Goal: Task Accomplishment & Management: Manage account settings

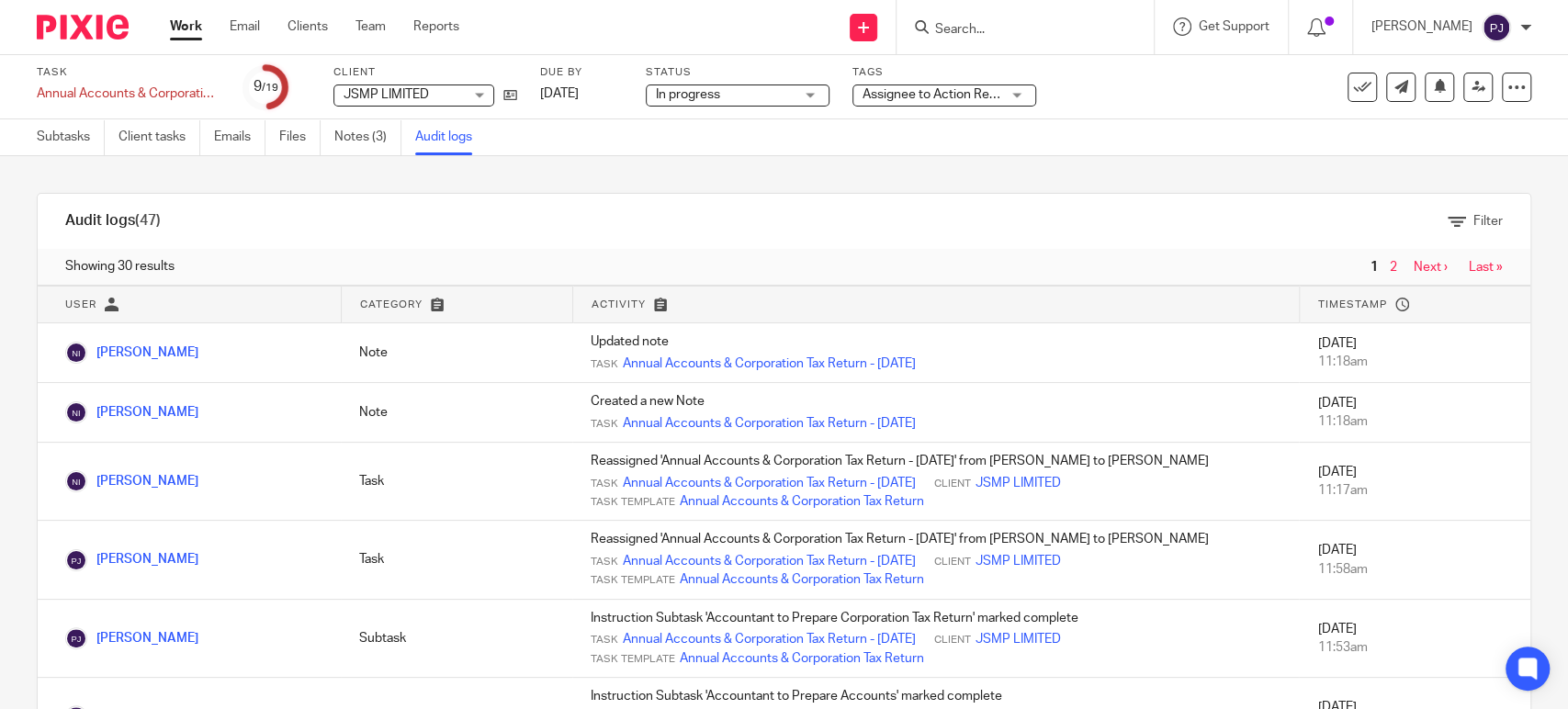
click at [955, 99] on span "Assignee to Action Review Comments" at bounding box center [972, 94] width 220 height 13
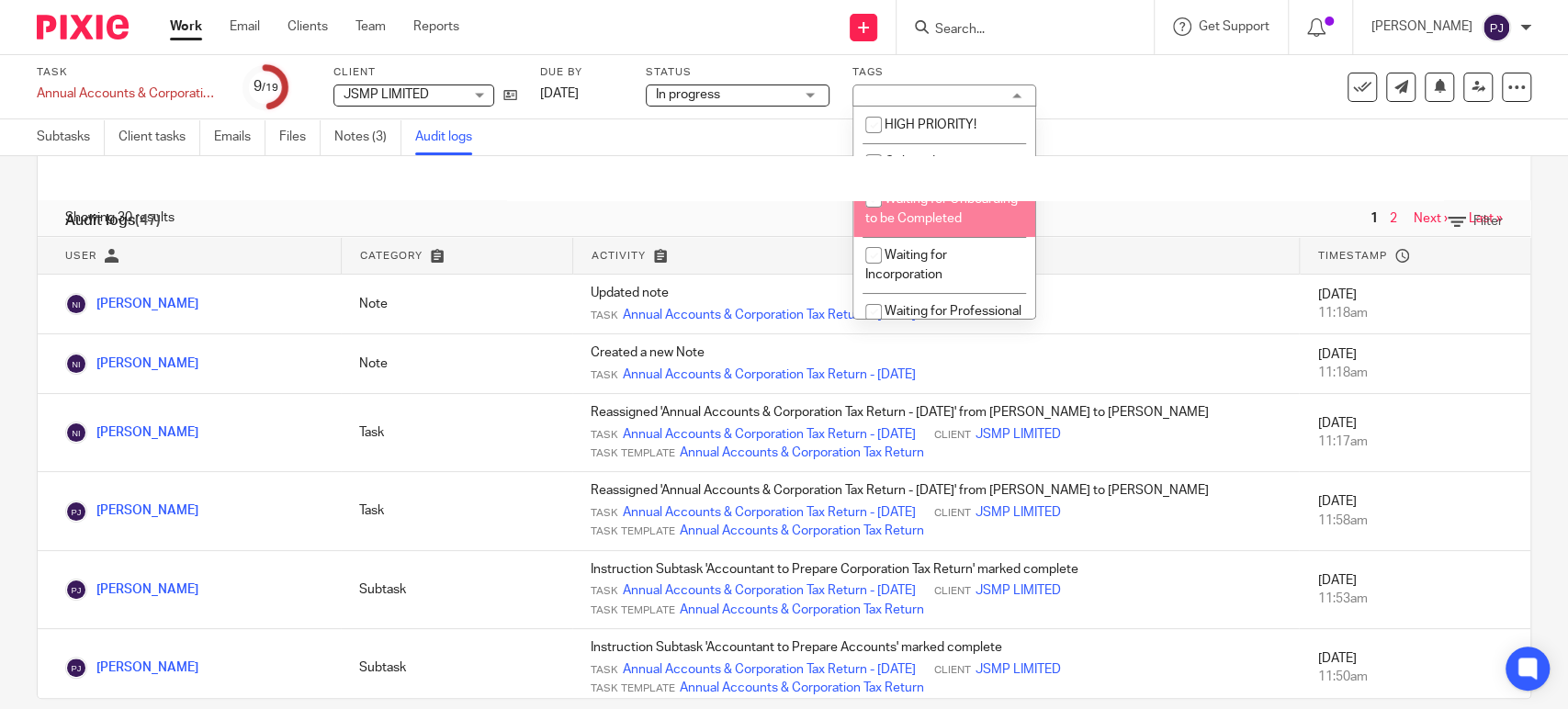
scroll to position [73, 0]
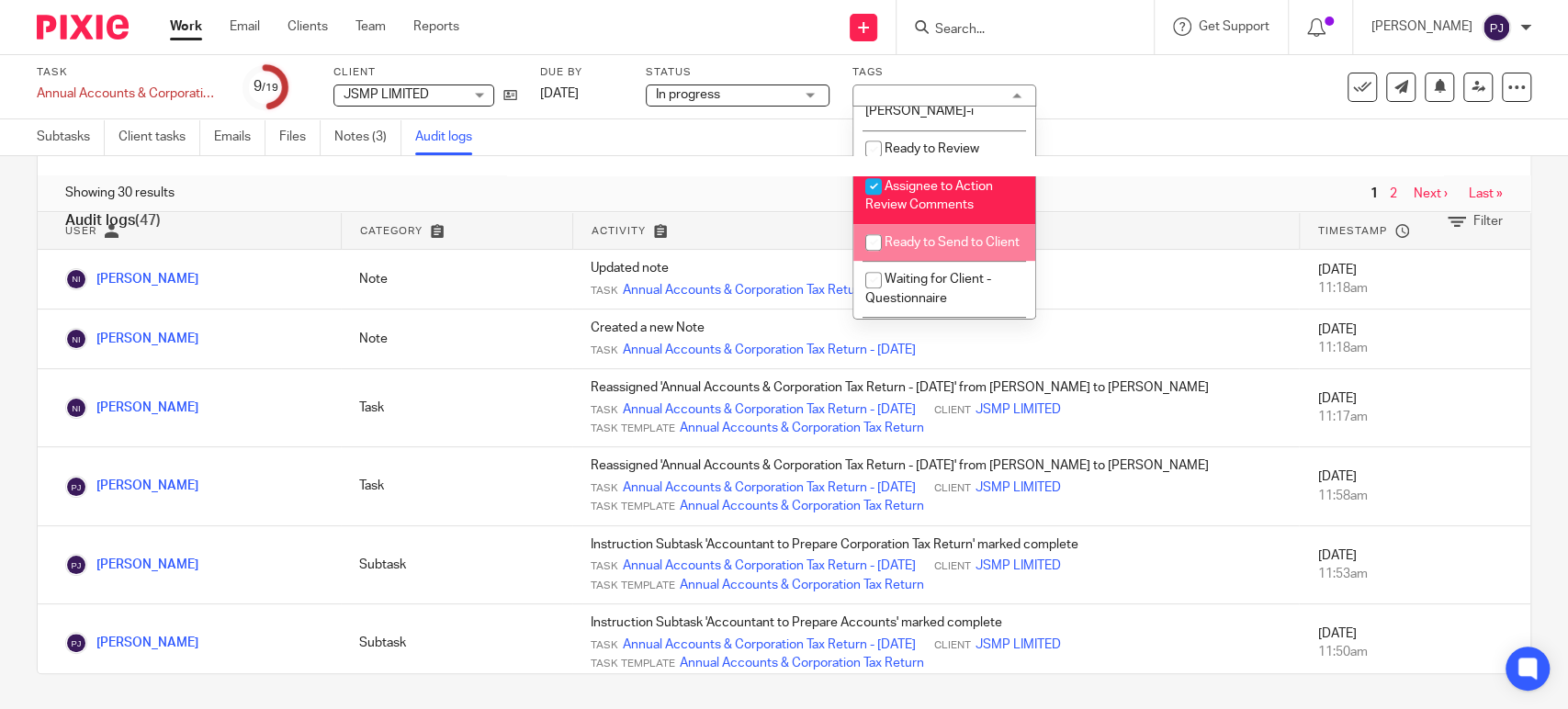
click at [892, 207] on span "Assignee to Action Review Comments" at bounding box center [929, 196] width 128 height 32
checkbox input "false"
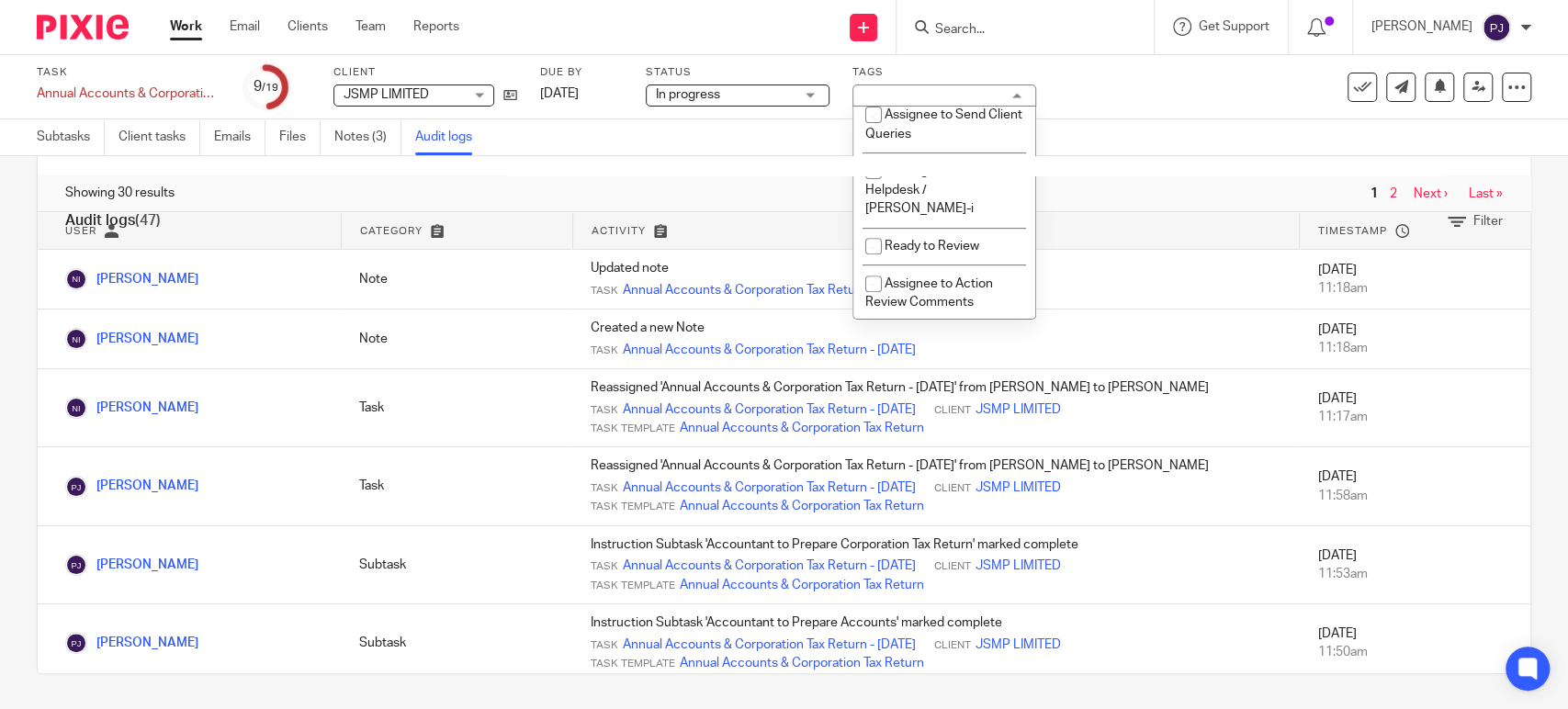
scroll to position [509, 0]
click at [904, 257] on span "Ready to Review" at bounding box center [932, 250] width 95 height 13
checkbox input "true"
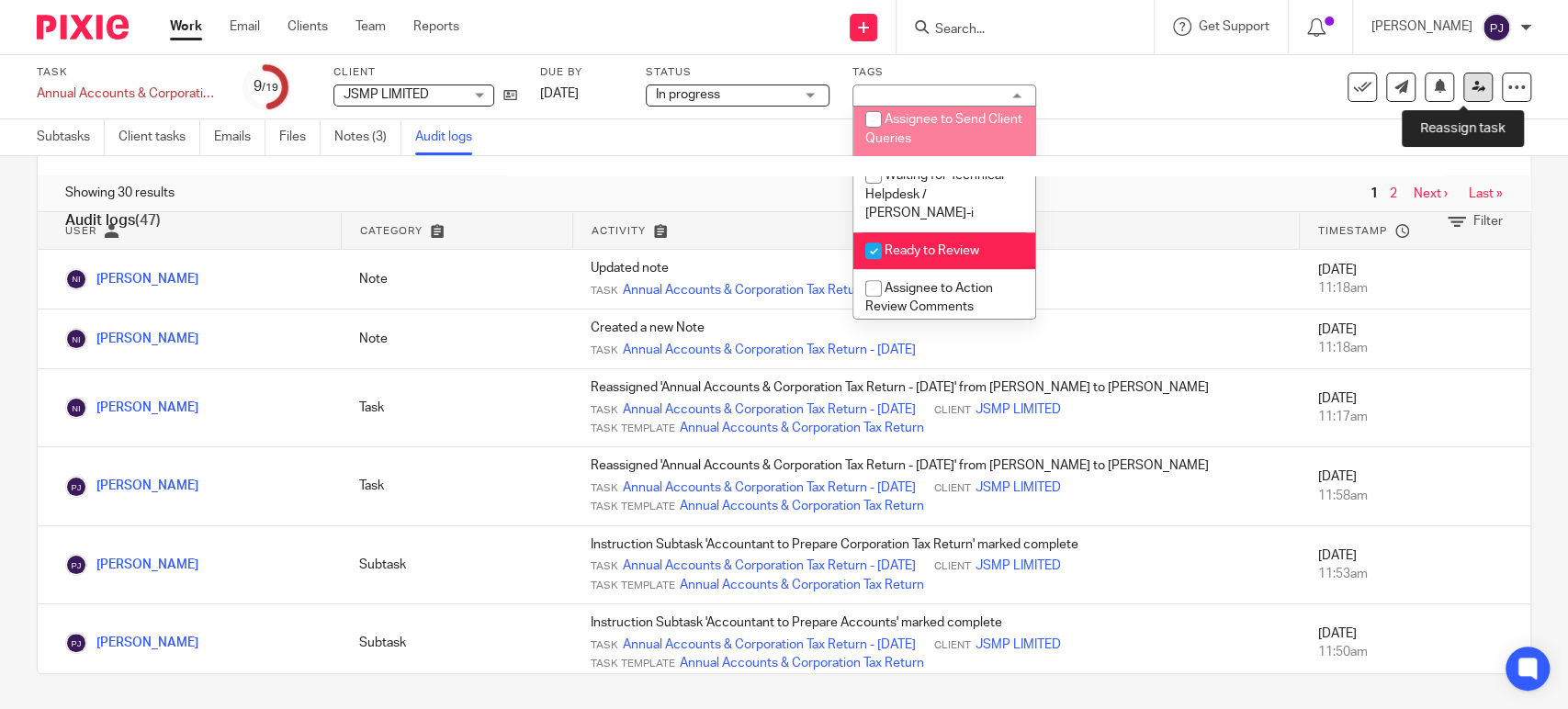
click at [1471, 92] on icon at bounding box center [1478, 87] width 14 height 14
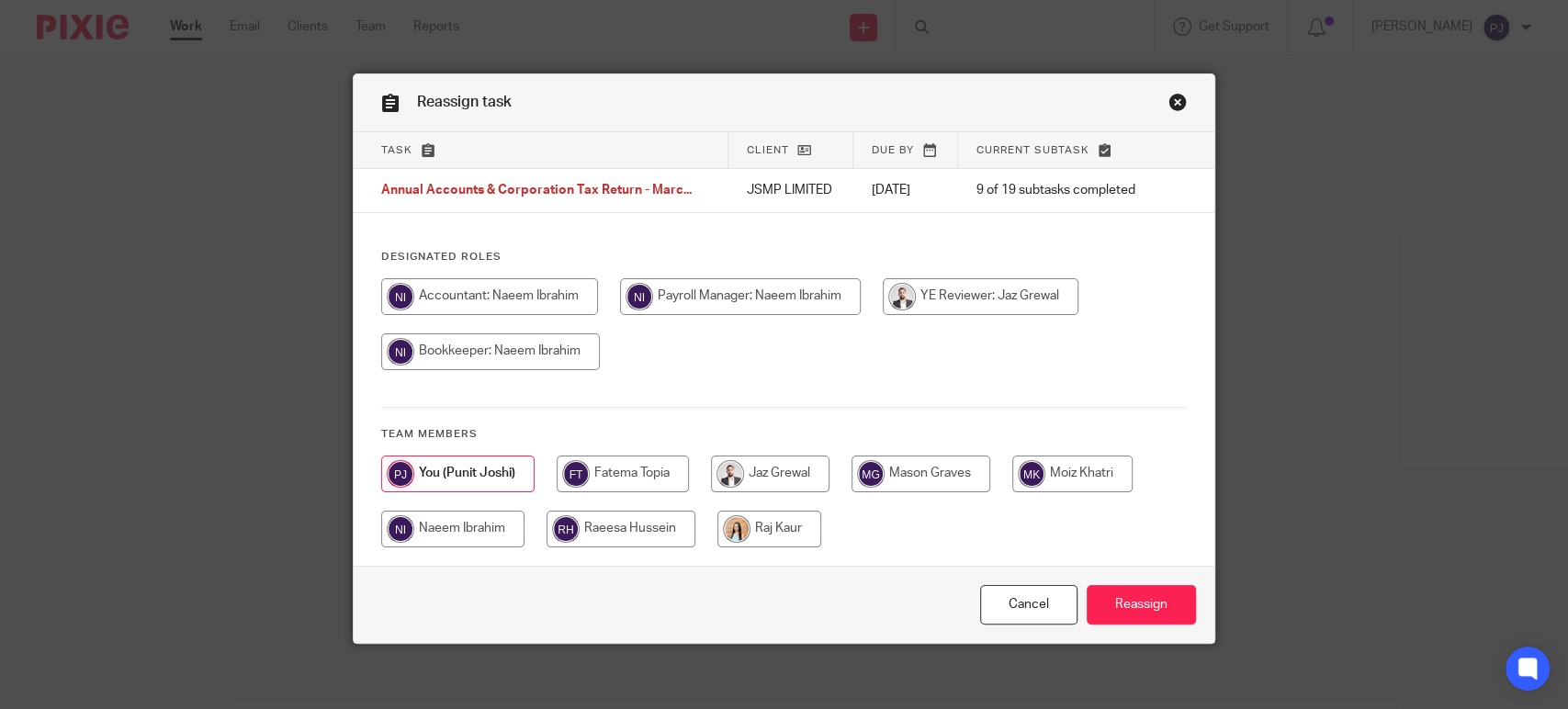
click at [463, 534] on input "radio" at bounding box center [453, 529] width 143 height 37
radio input "true"
click at [1136, 605] on input "Reassign" at bounding box center [1142, 605] width 109 height 39
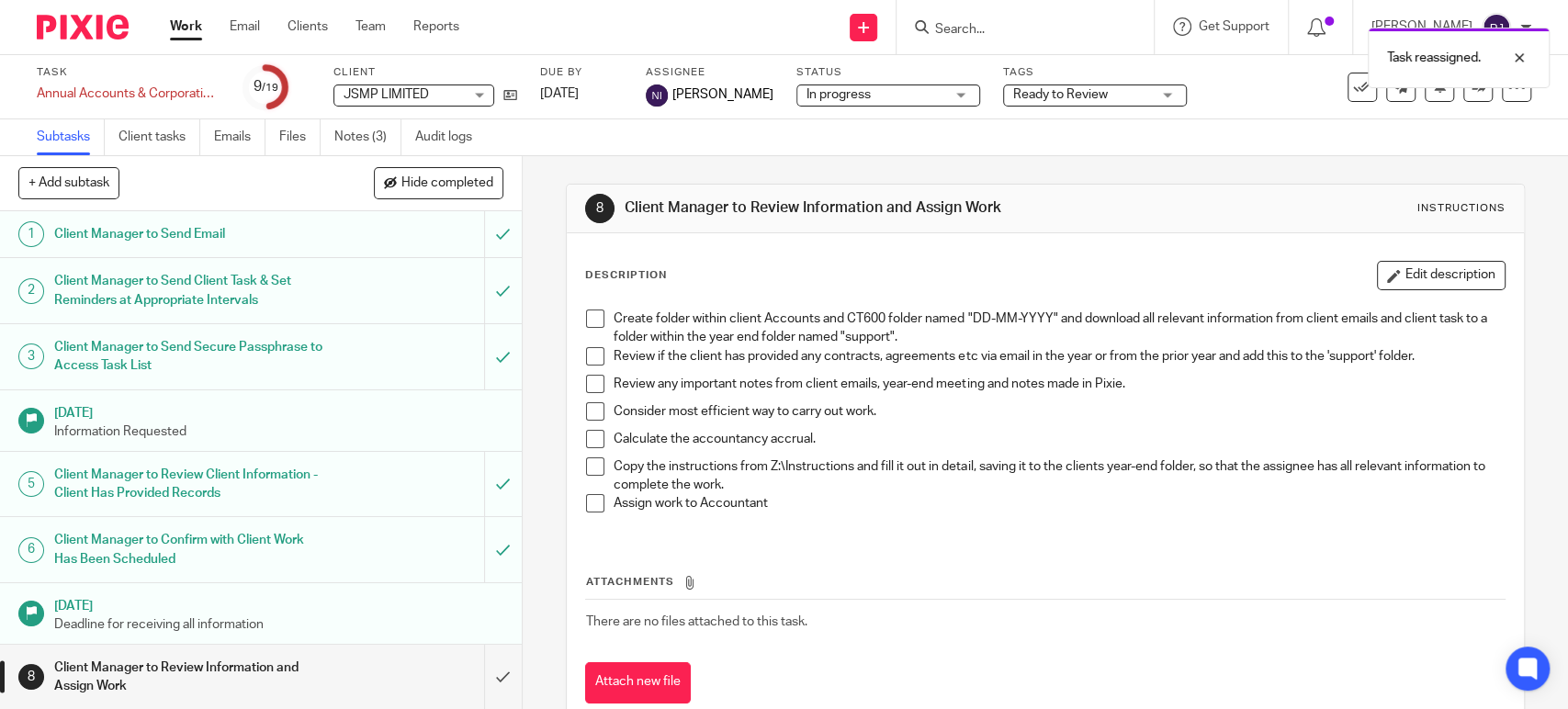
click at [185, 30] on link "Work" at bounding box center [185, 26] width 32 height 19
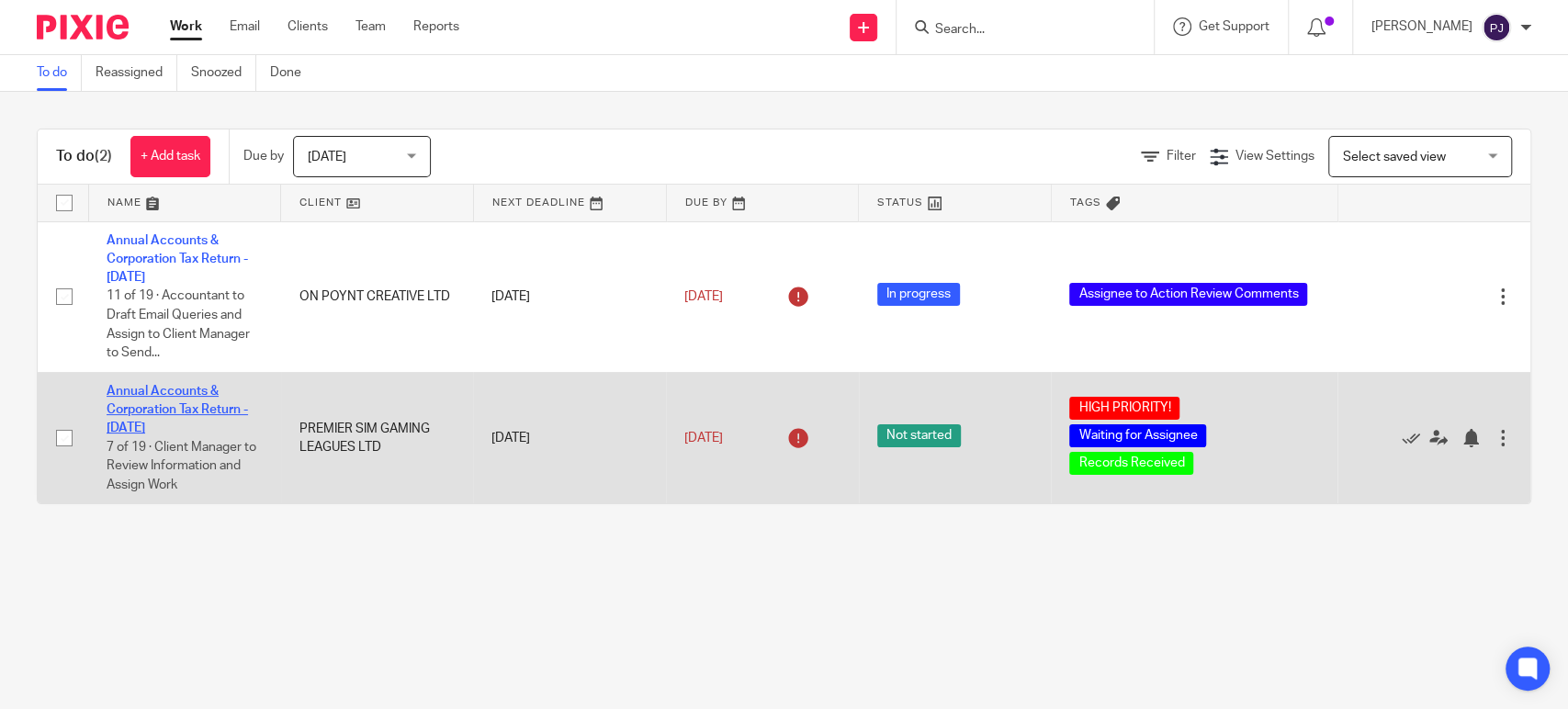
click at [155, 409] on link "Annual Accounts & Corporation Tax Return - June 30, 2025" at bounding box center [177, 410] width 141 height 51
